Goal: Check status: Check status

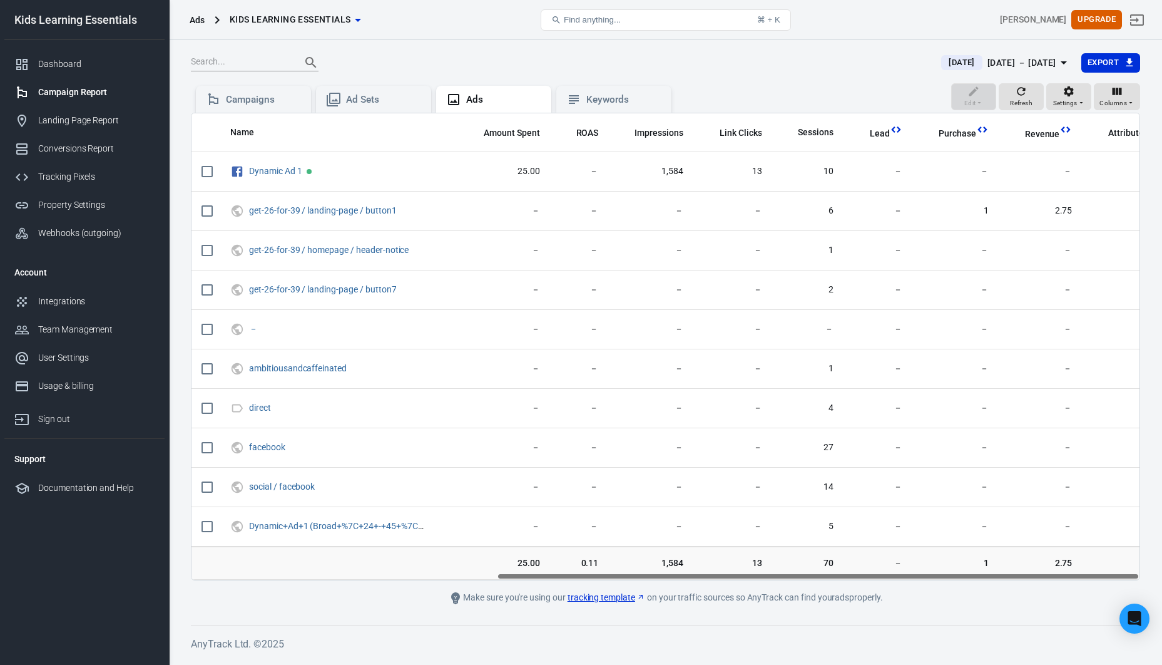
scroll to position [0, 450]
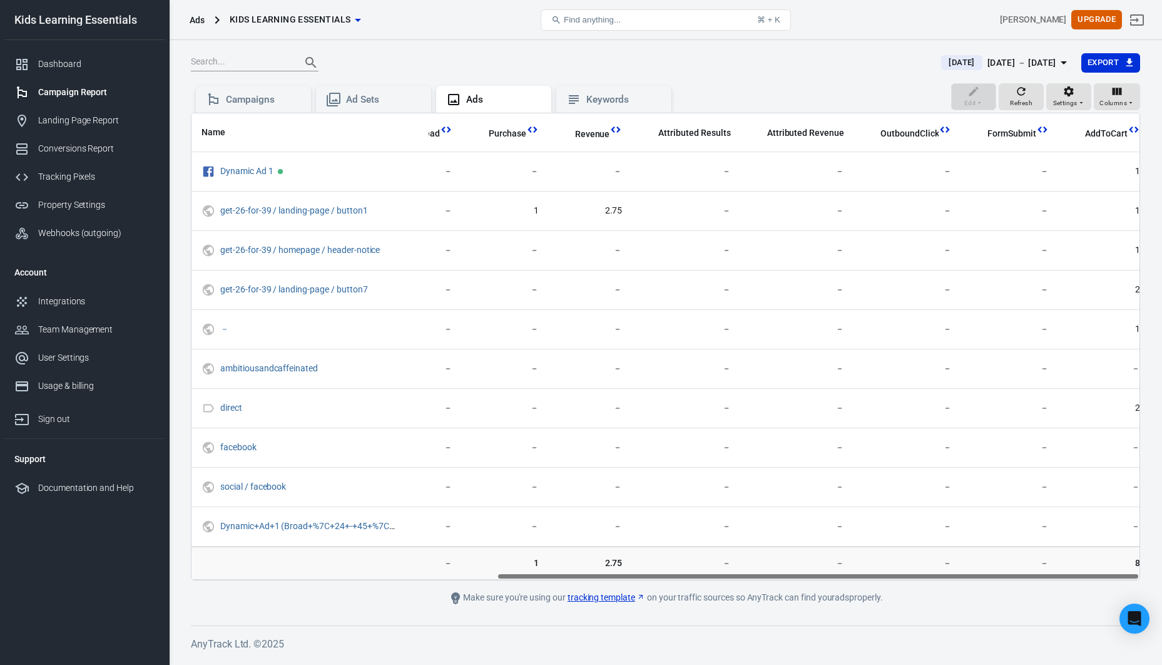
click at [883, 53] on div "[DATE] [DATE] － [DATE] Export" at bounding box center [665, 68] width 949 height 31
click at [796, 73] on div "[DATE] [DATE] － [DATE] Export" at bounding box center [665, 68] width 949 height 31
click at [69, 66] on div "Dashboard" at bounding box center [96, 64] width 116 height 13
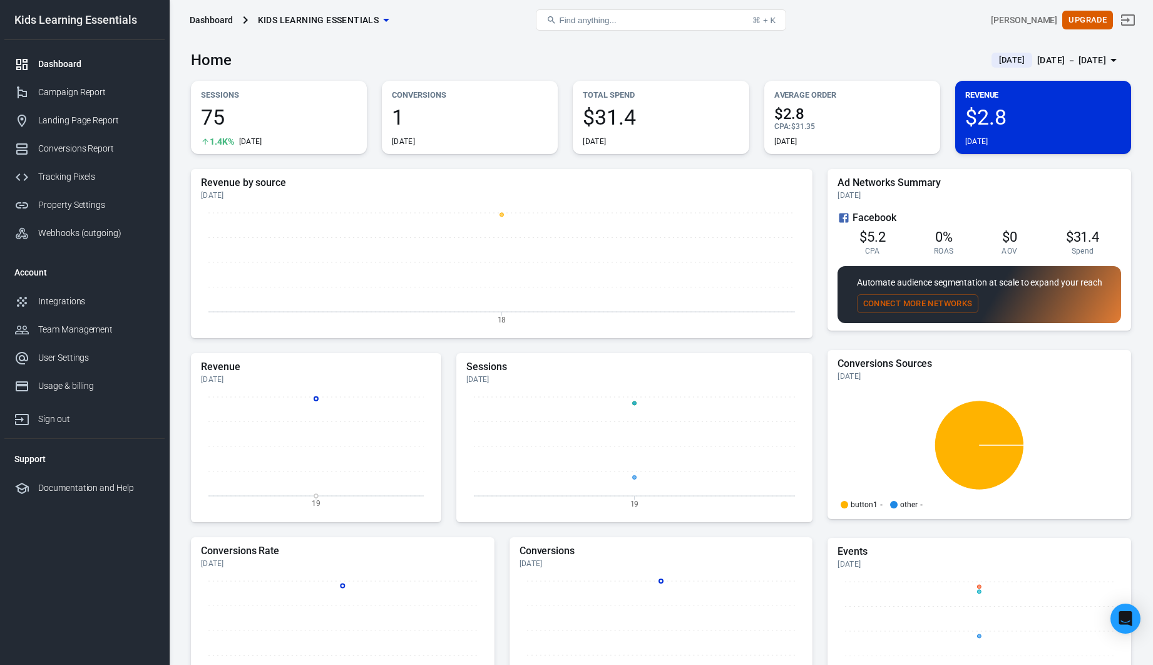
click at [1037, 64] on div "[DATE] － [DATE]" at bounding box center [1071, 61] width 69 height 16
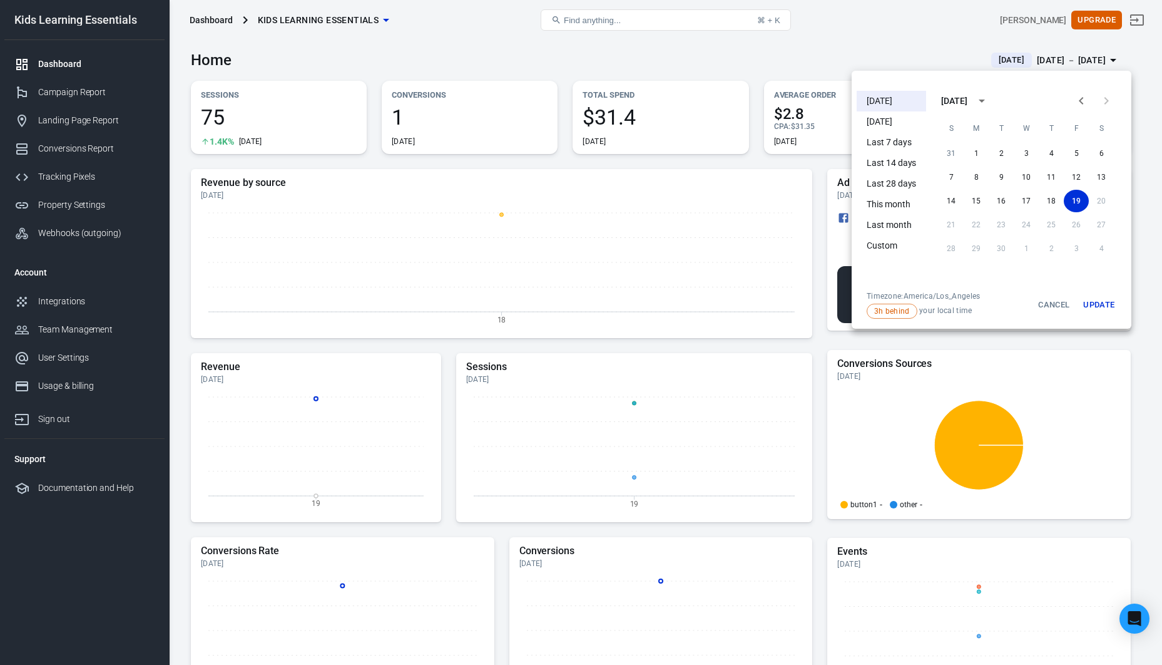
drag, startPoint x: 961, startPoint y: 29, endPoint x: 952, endPoint y: 29, distance: 8.8
click at [960, 29] on div at bounding box center [581, 332] width 1162 height 665
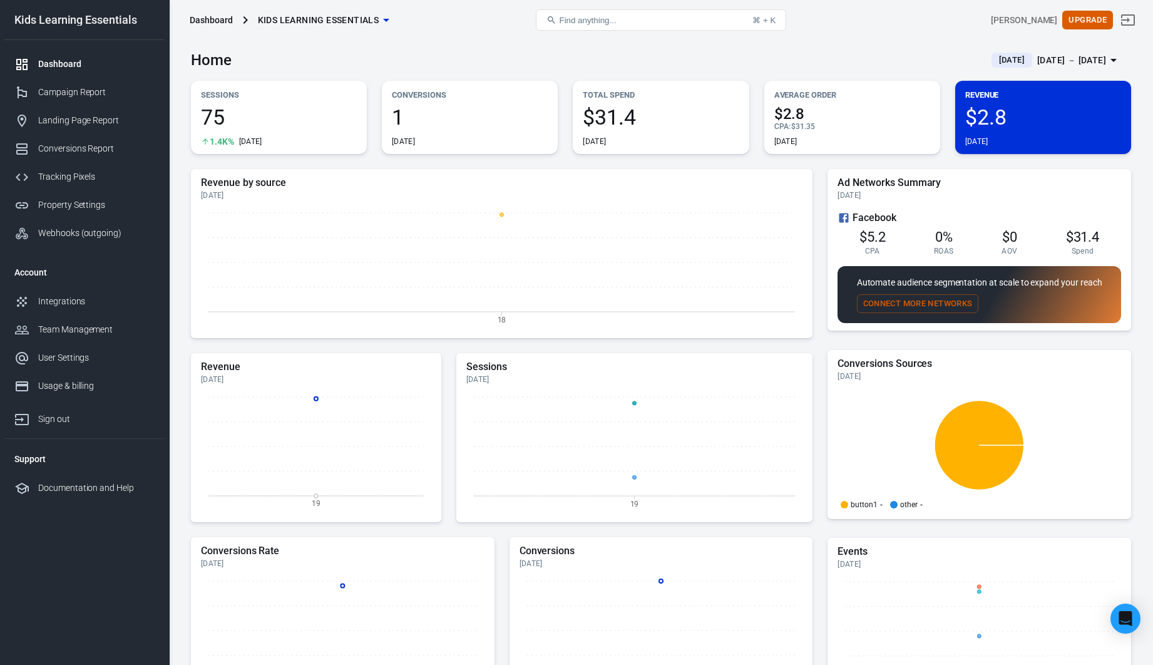
click at [215, 118] on span "75" at bounding box center [279, 116] width 156 height 21
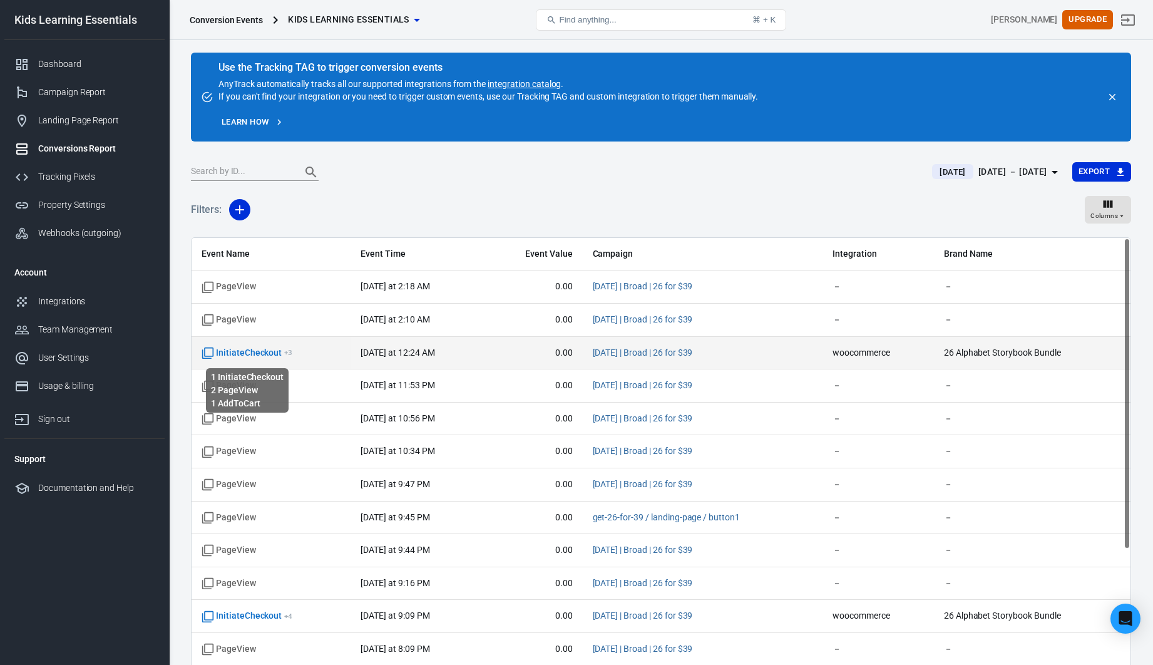
click at [268, 351] on span "InitiateCheckout + 3" at bounding box center [246, 353] width 91 height 13
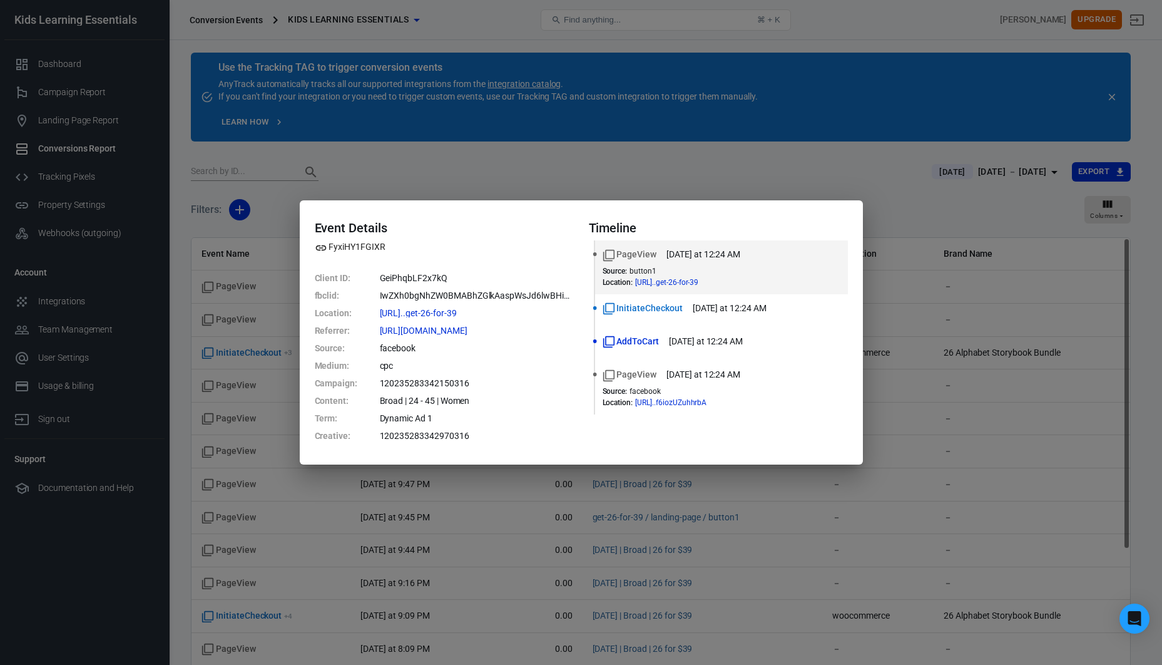
click at [897, 401] on div "Event Details FyxiHY1FGIXR Client ID : GeiPhqbLF2x7kQ fbclid : IwZXh0bgNhZW0BMA…" at bounding box center [581, 332] width 1162 height 665
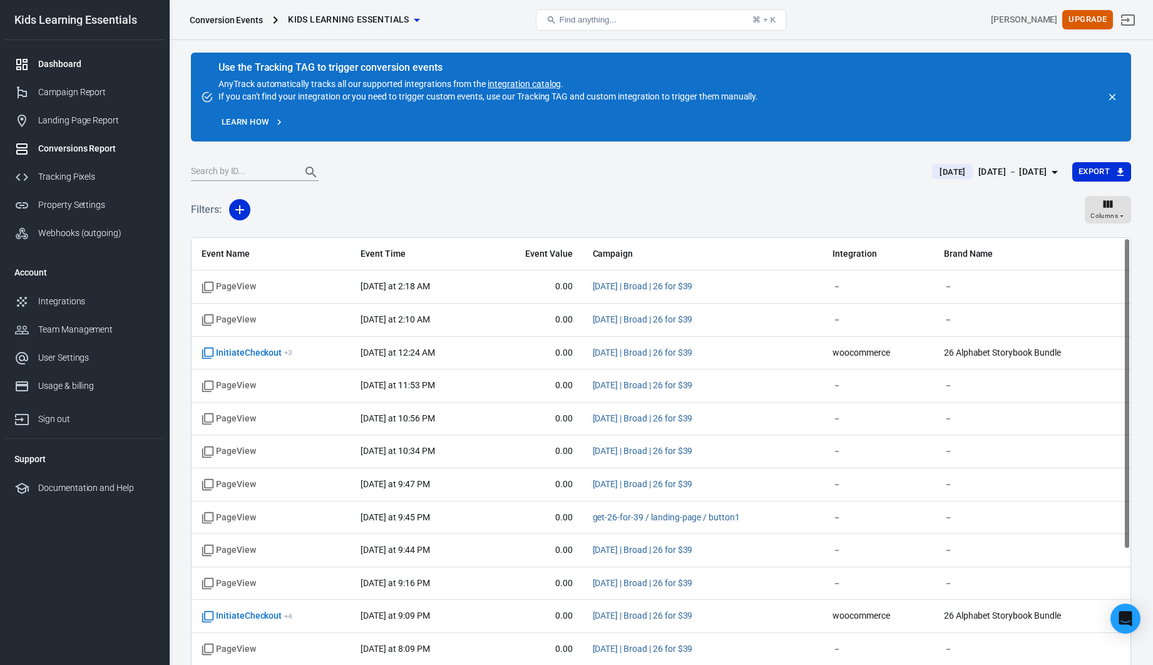
click at [69, 67] on div "Dashboard" at bounding box center [96, 64] width 116 height 13
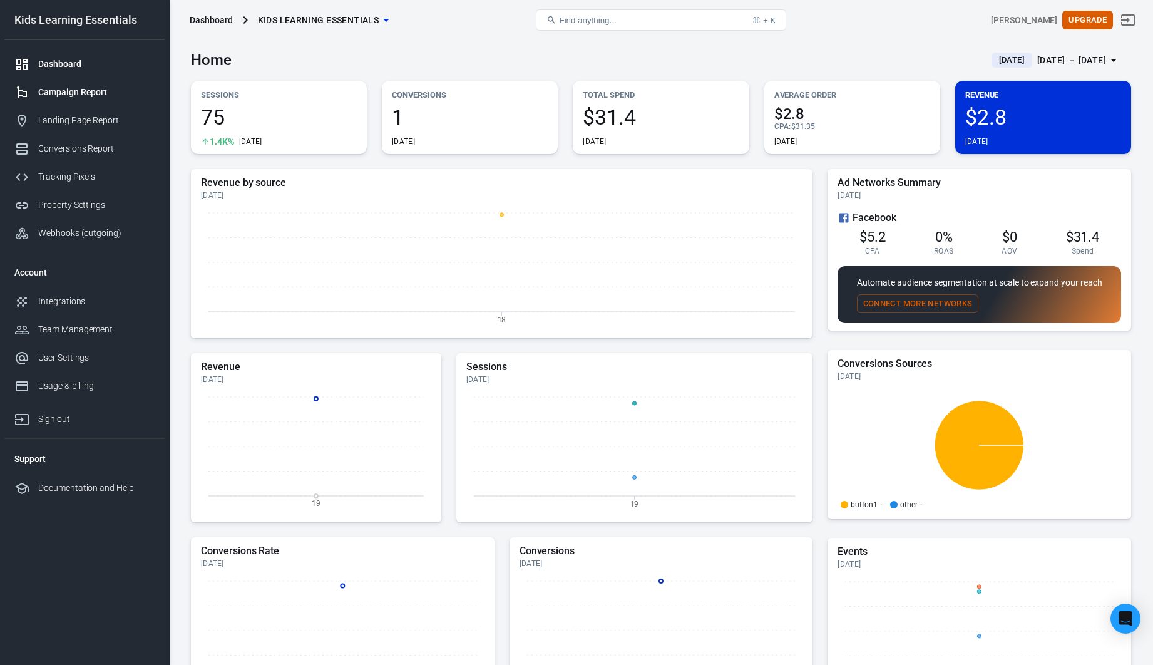
click at [99, 91] on div "Campaign Report" at bounding box center [96, 92] width 116 height 13
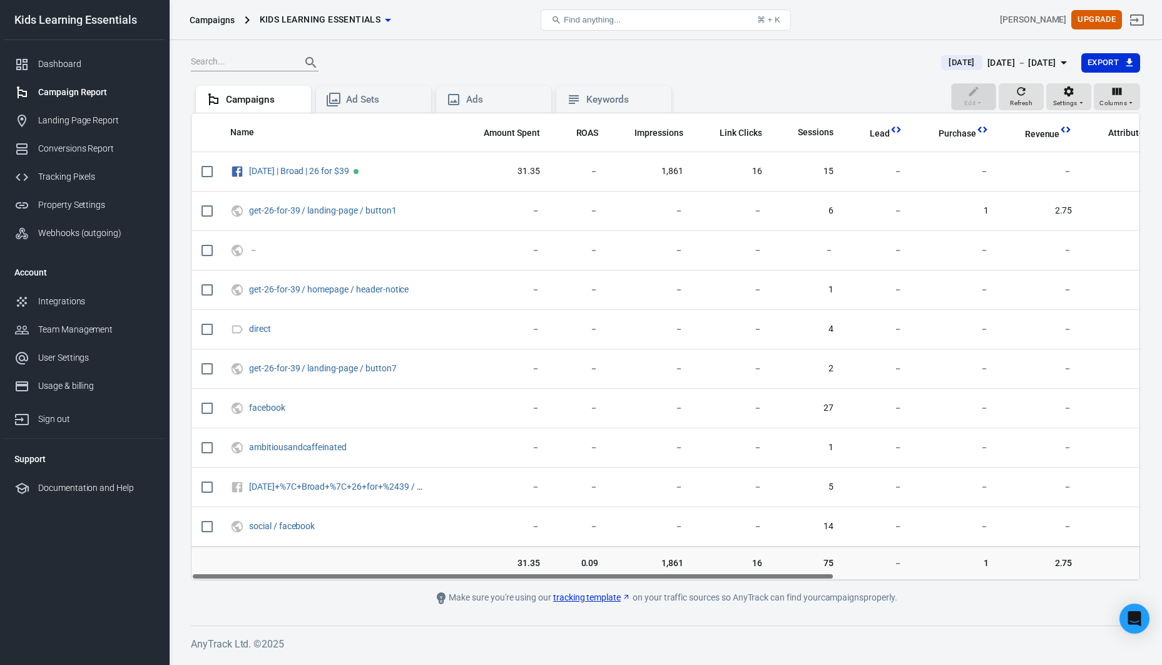
click at [987, 61] on div "[DATE] － [DATE]" at bounding box center [1021, 63] width 69 height 16
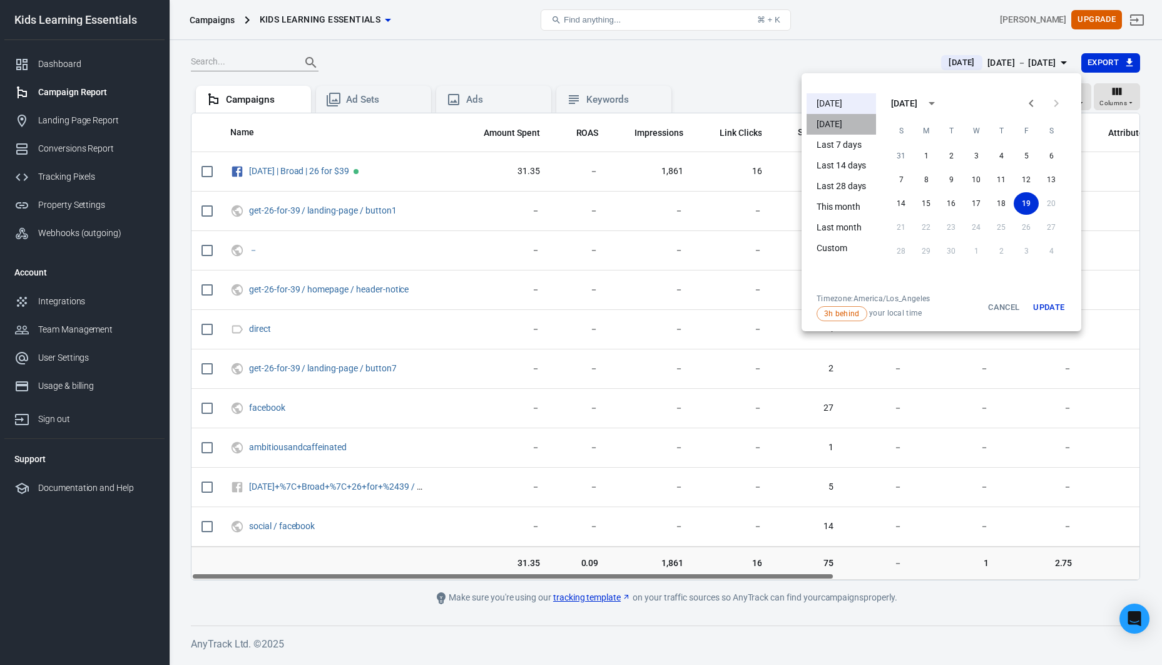
click at [845, 123] on li "[DATE]" at bounding box center [841, 124] width 69 height 21
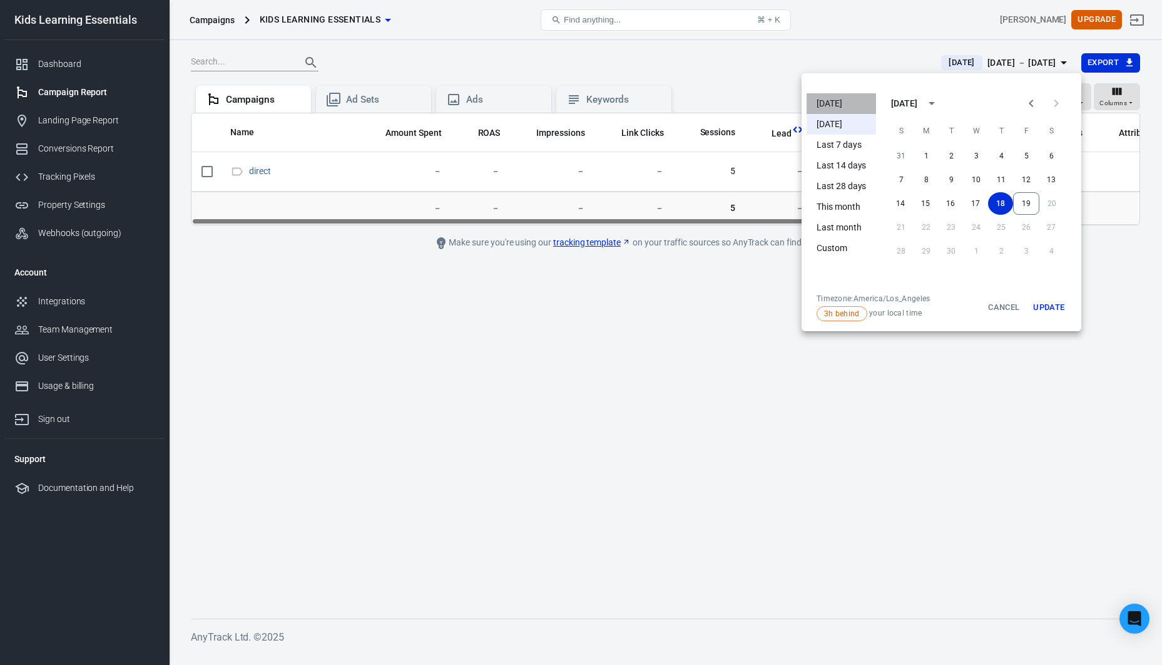
click at [847, 105] on li "[DATE]" at bounding box center [841, 103] width 69 height 21
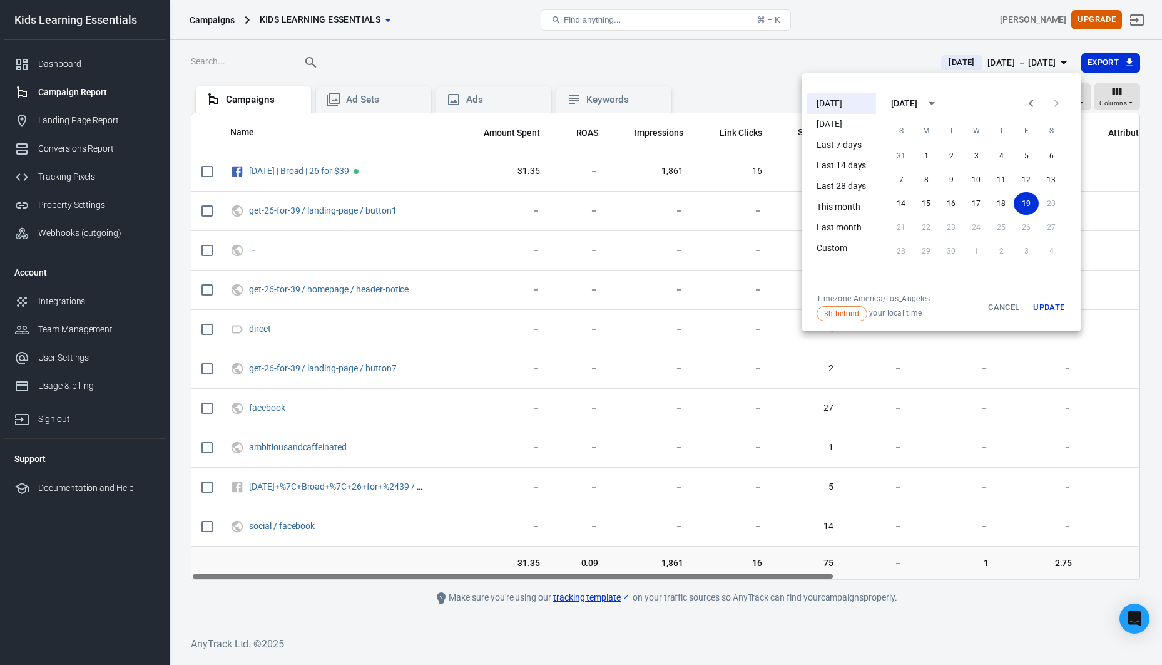
click at [790, 61] on div at bounding box center [581, 332] width 1162 height 665
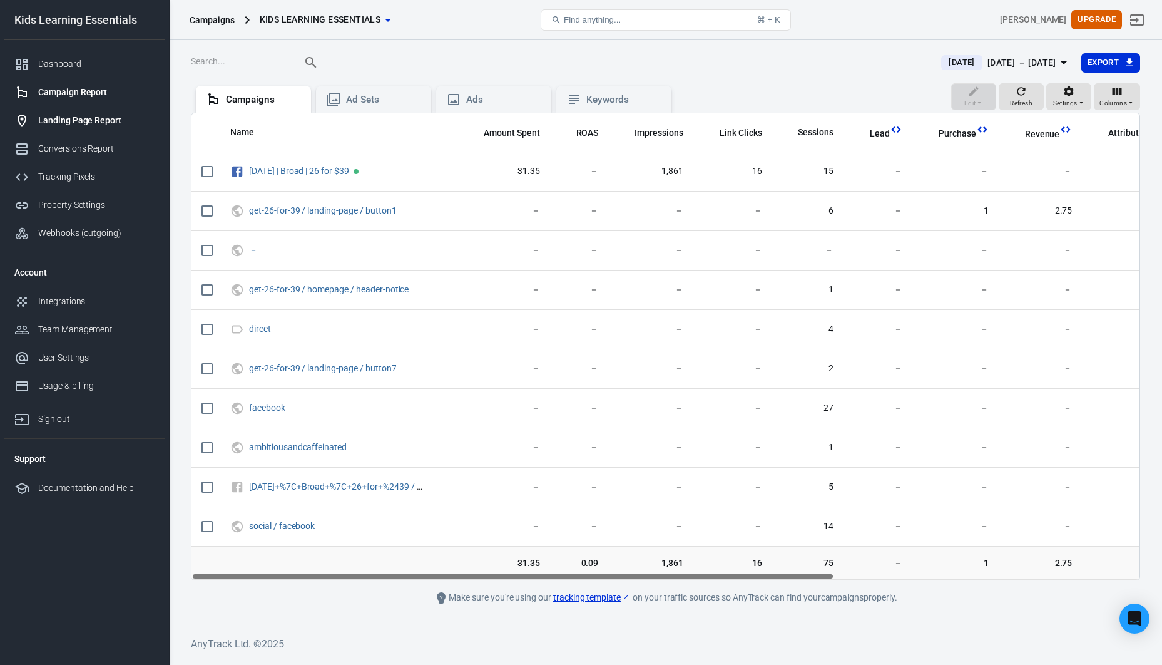
click at [60, 122] on div "Landing Page Report" at bounding box center [96, 120] width 116 height 13
